Goal: Task Accomplishment & Management: Manage account settings

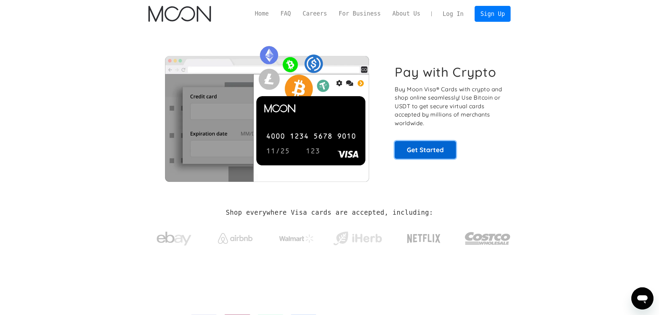
click at [423, 156] on link "Get Started" at bounding box center [424, 149] width 61 height 17
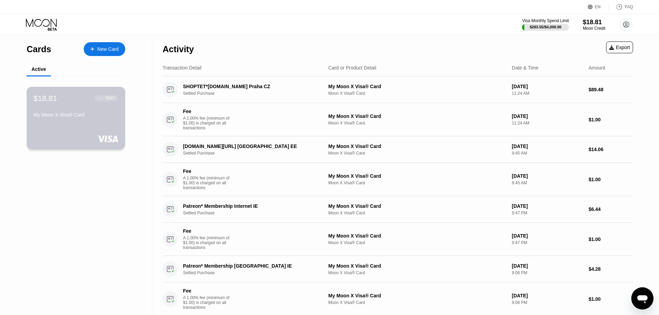
click at [77, 118] on div "My Moon X Visa® Card" at bounding box center [76, 115] width 85 height 6
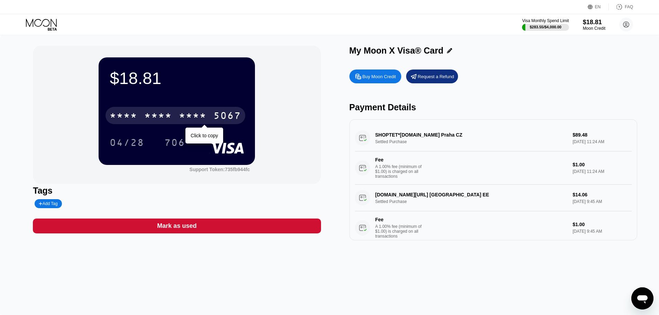
click at [135, 112] on div "* * * *" at bounding box center [124, 116] width 28 height 11
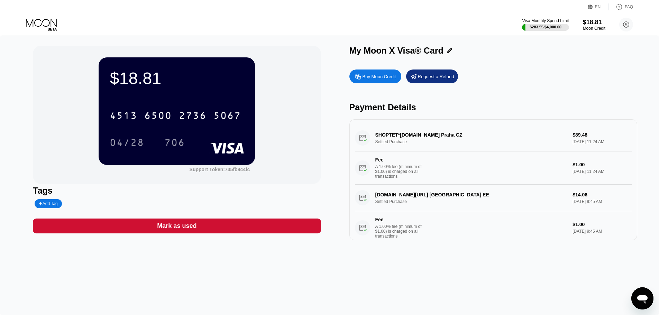
click at [128, 145] on div "04/28" at bounding box center [127, 143] width 35 height 11
drag, startPoint x: 177, startPoint y: 140, endPoint x: 191, endPoint y: 149, distance: 16.6
click at [177, 140] on div "706" at bounding box center [174, 143] width 21 height 11
